Goal: Information Seeking & Learning: Learn about a topic

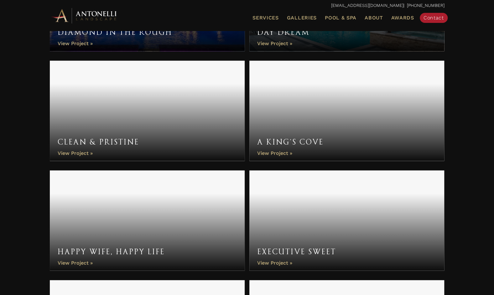
scroll to position [747, 0]
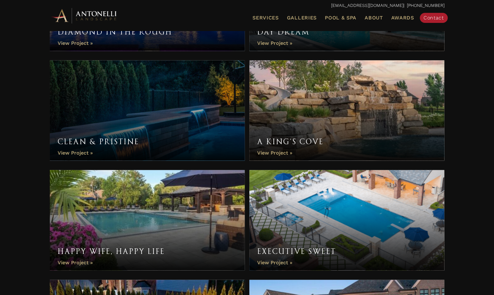
click at [376, 117] on link "A King’s Cove" at bounding box center [346, 110] width 195 height 100
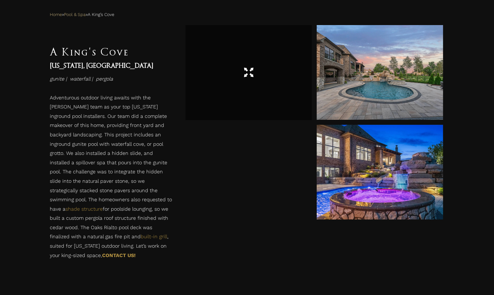
scroll to position [269, 0]
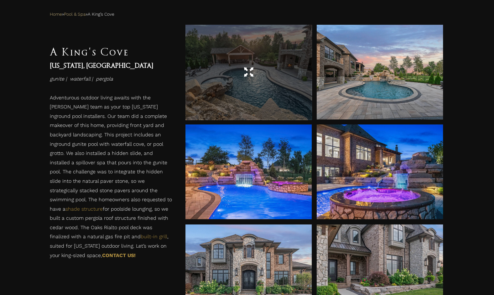
click at [246, 83] on div at bounding box center [248, 72] width 126 height 95
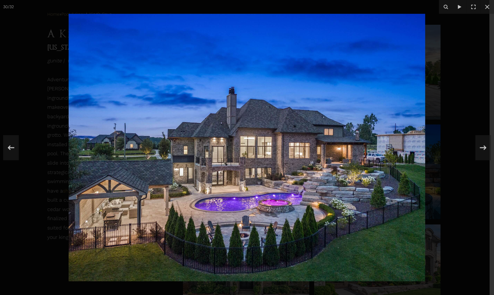
click at [444, 100] on div at bounding box center [247, 147] width 494 height 295
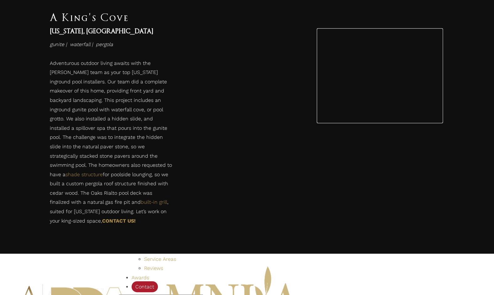
scroll to position [1671, 0]
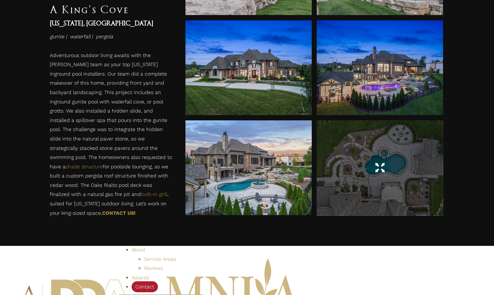
click at [396, 162] on div at bounding box center [379, 168] width 126 height 18
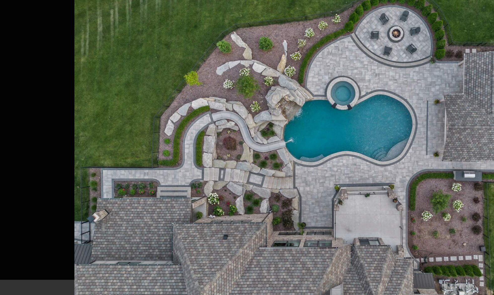
scroll to position [1671, 0]
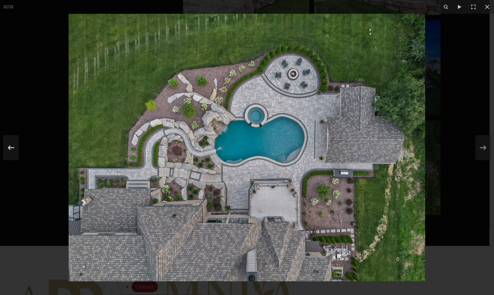
click at [38, 85] on div at bounding box center [247, 147] width 494 height 295
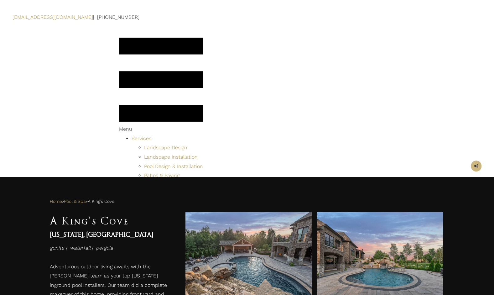
scroll to position [8, 0]
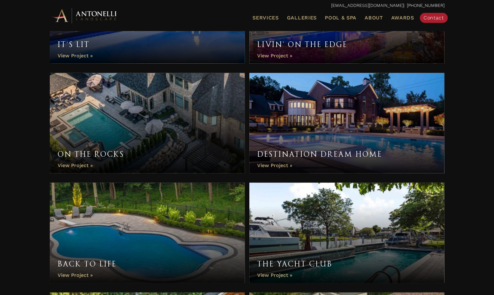
scroll to position [1063, 0]
click at [101, 108] on link "On the Rocks" at bounding box center [147, 123] width 195 height 100
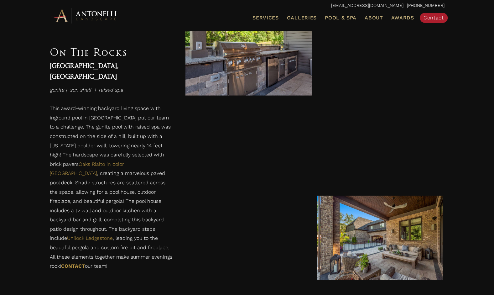
scroll to position [859, 0]
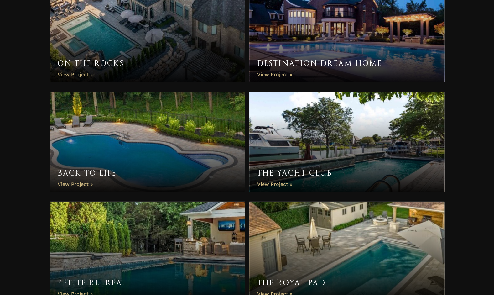
click at [147, 141] on link "Back to Life" at bounding box center [147, 142] width 195 height 100
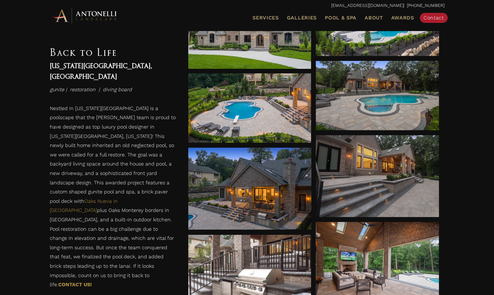
scroll to position [306, 0]
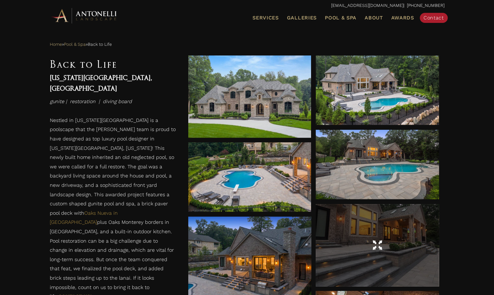
click at [394, 220] on div at bounding box center [377, 245] width 123 height 82
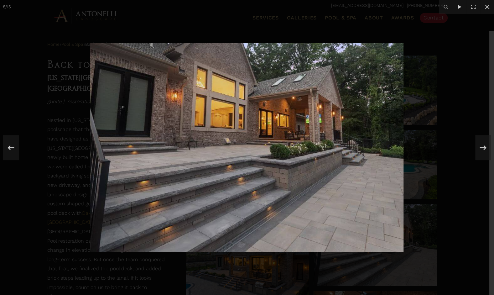
click at [337, 200] on img at bounding box center [246, 147] width 313 height 208
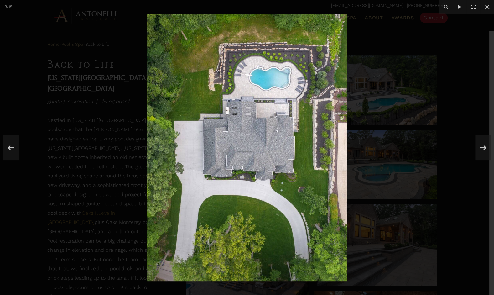
click at [407, 105] on div at bounding box center [247, 147] width 494 height 295
